Goal: Task Accomplishment & Management: Manage account settings

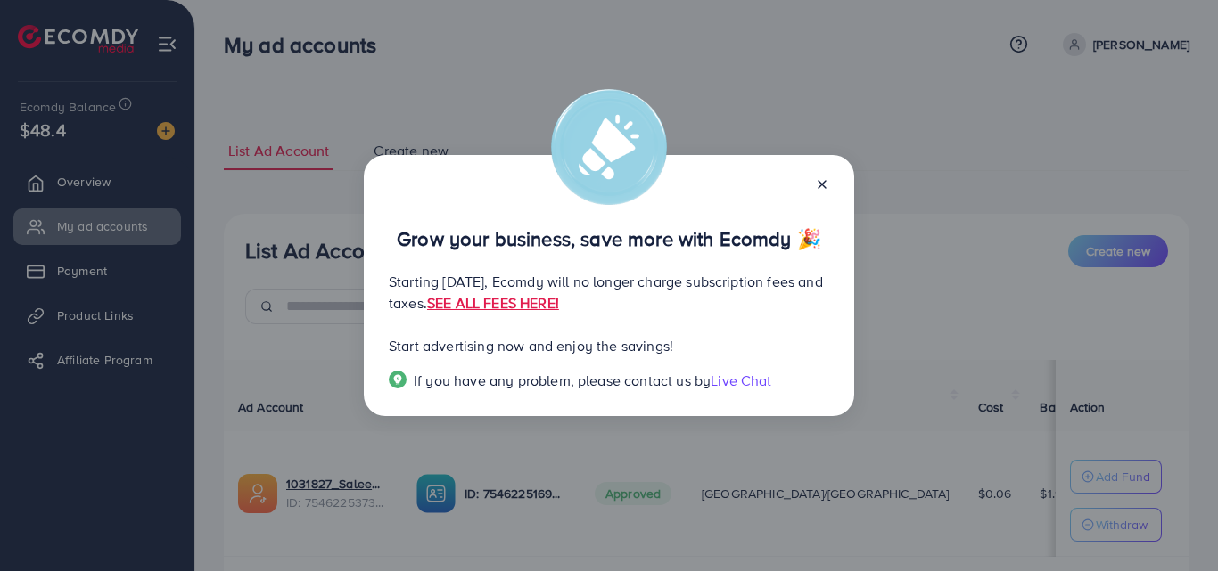
click at [822, 181] on icon at bounding box center [822, 184] width 14 height 14
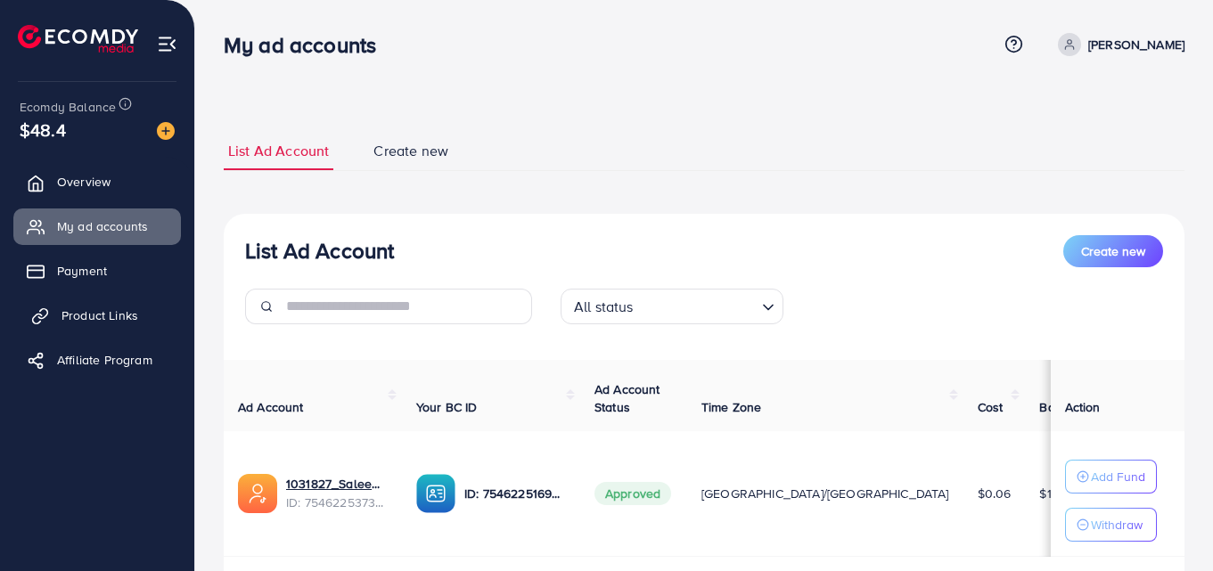
click at [83, 309] on span "Product Links" at bounding box center [100, 316] width 77 height 18
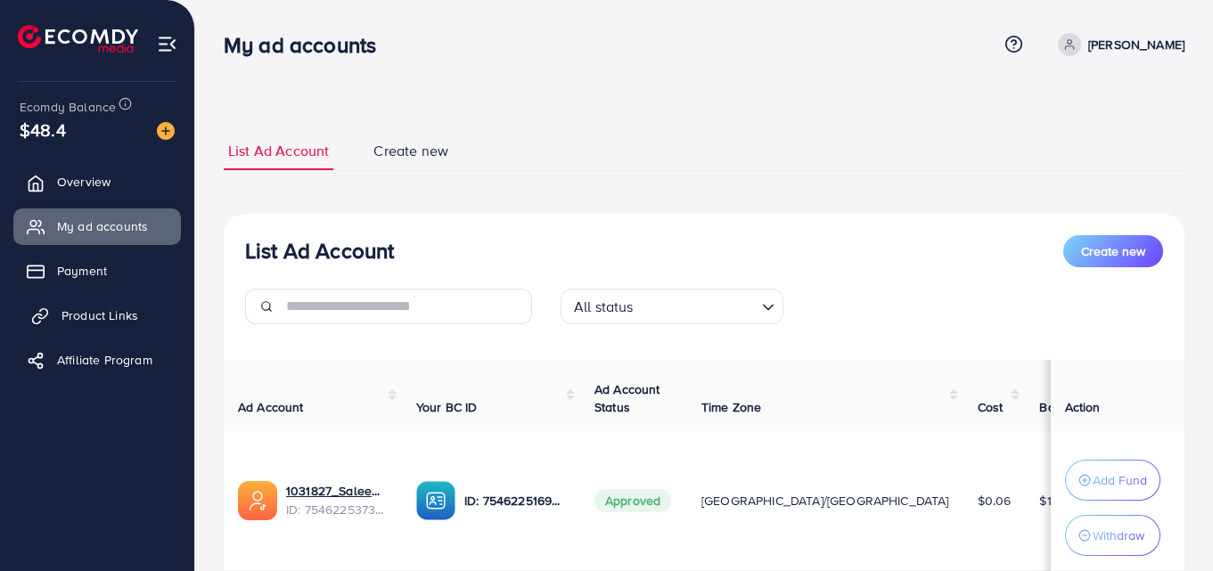
click at [82, 316] on span "Product Links" at bounding box center [100, 316] width 77 height 18
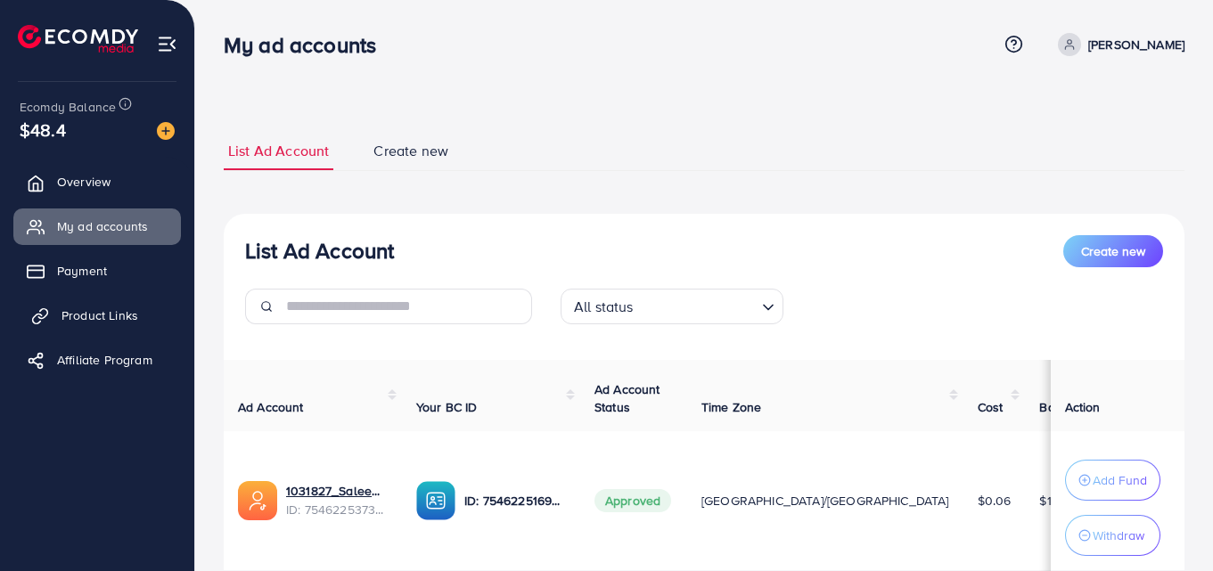
click at [82, 316] on span "Product Links" at bounding box center [100, 316] width 77 height 18
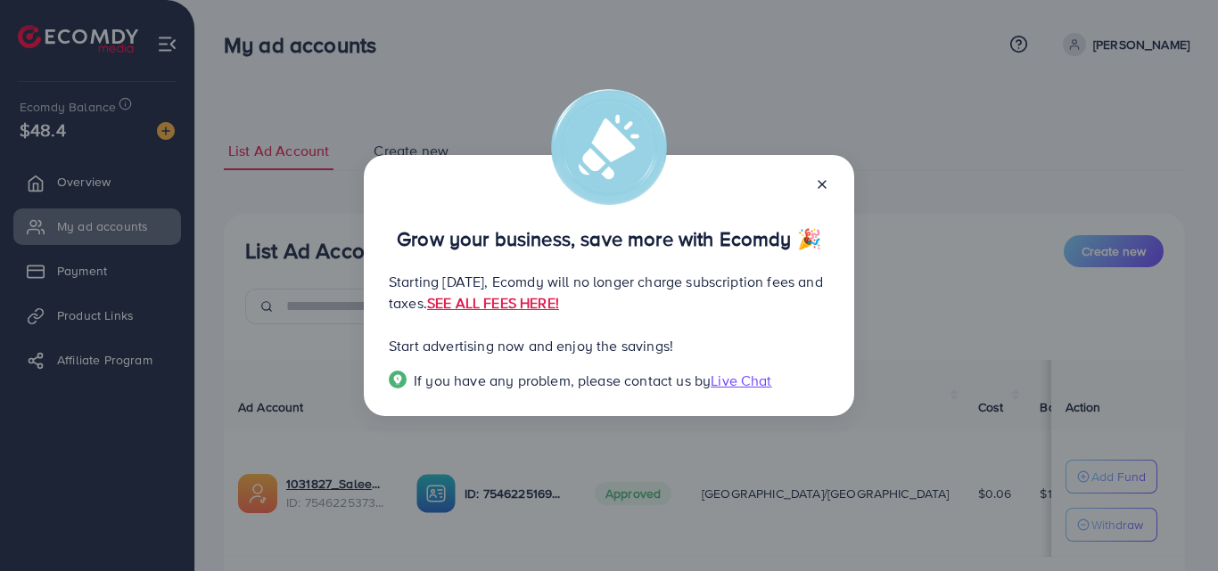
click at [821, 182] on icon at bounding box center [822, 184] width 14 height 14
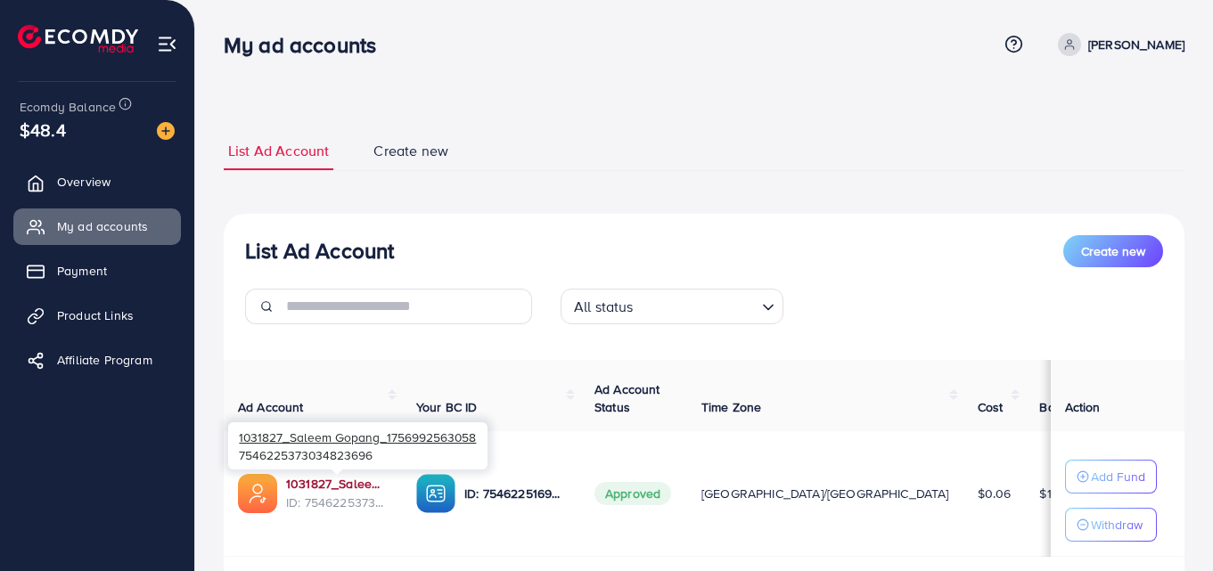
click at [304, 484] on link "1031827_Saleem Gopang_1756992563058" at bounding box center [337, 484] width 102 height 18
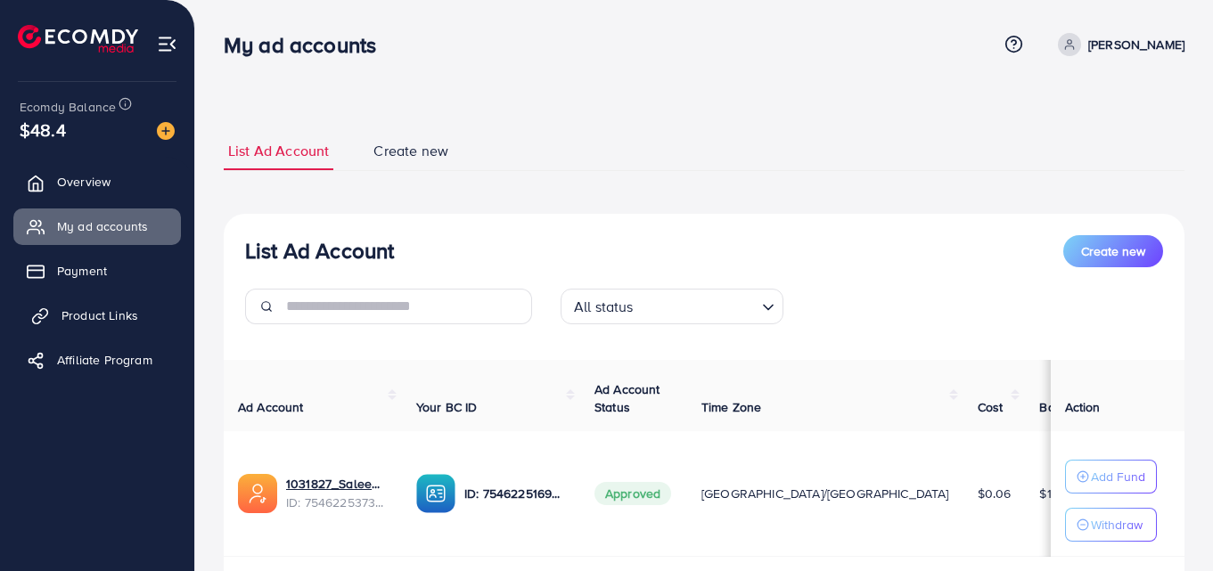
click at [78, 314] on span "Product Links" at bounding box center [100, 316] width 77 height 18
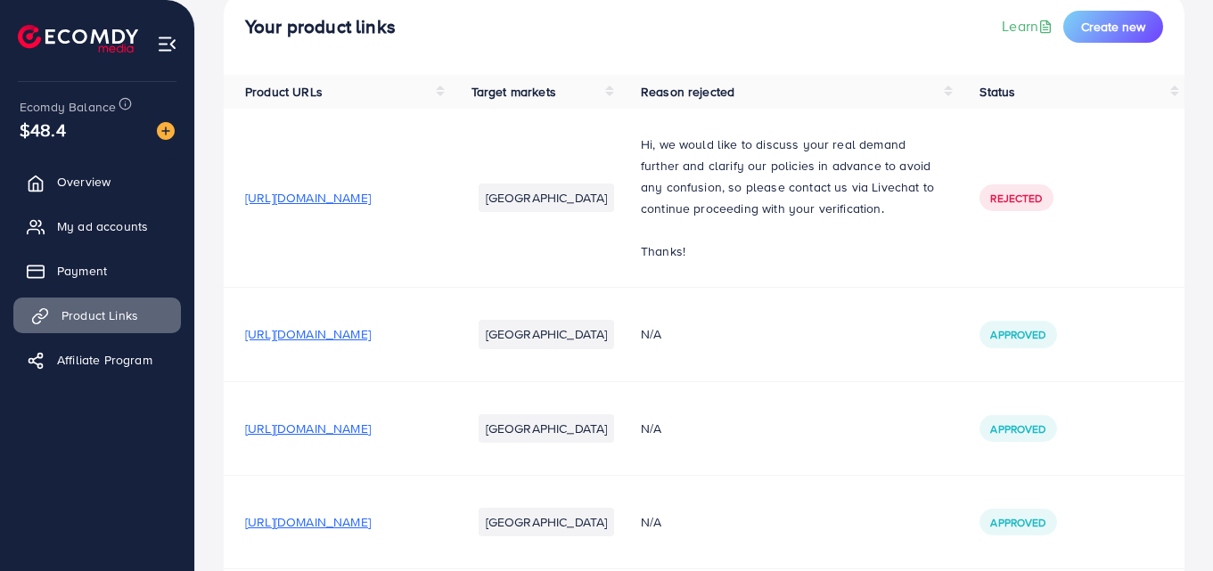
scroll to position [217, 0]
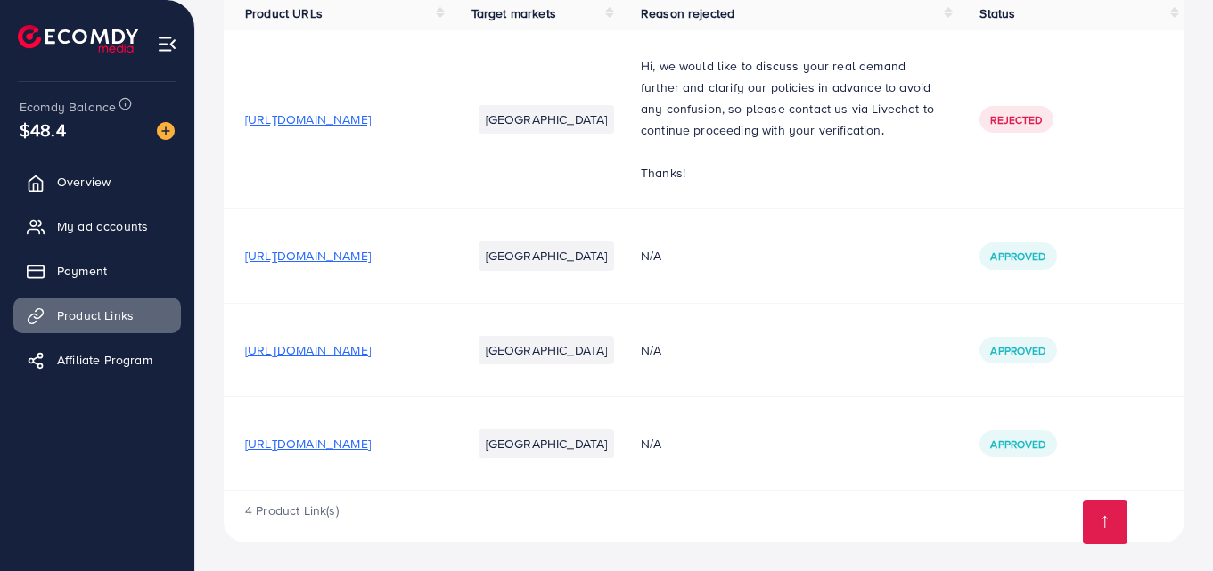
click at [363, 447] on span "[URL][DOMAIN_NAME]" at bounding box center [308, 444] width 126 height 18
click at [96, 226] on span "My ad accounts" at bounding box center [107, 226] width 91 height 18
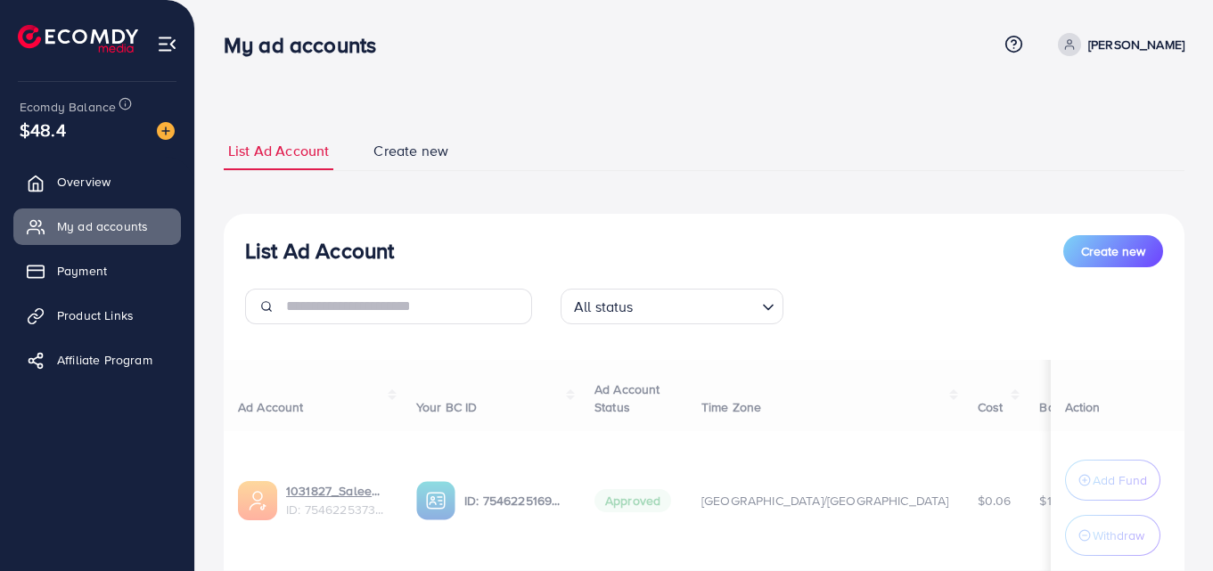
click at [336, 488] on div "Ad Account Your BC ID Ad Account Status Time Zone Cost Balance Auto top-up Thre…" at bounding box center [704, 494] width 961 height 268
